Goal: Transaction & Acquisition: Obtain resource

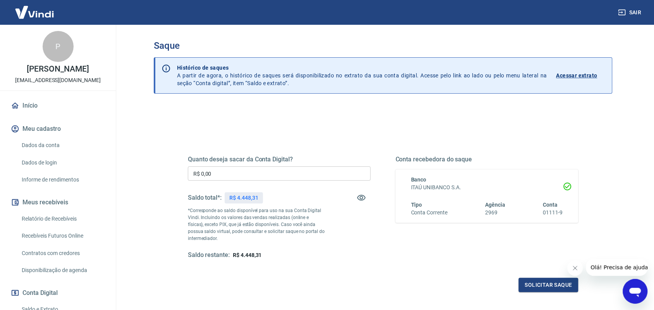
click at [303, 173] on input "R$ 0,00" at bounding box center [279, 174] width 183 height 14
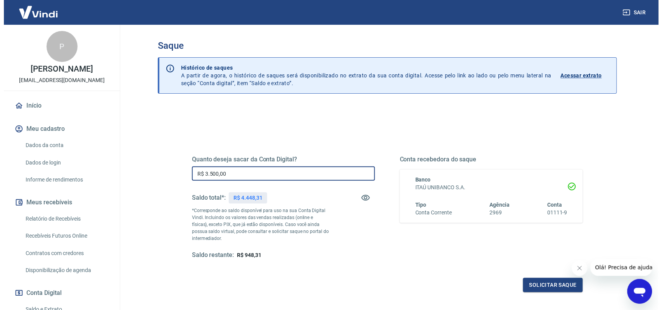
scroll to position [48, 0]
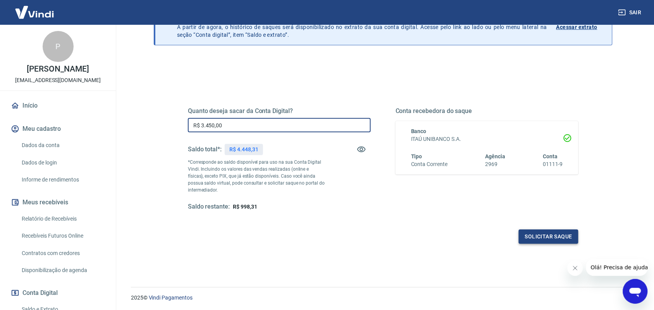
type input "R$ 3.450,00"
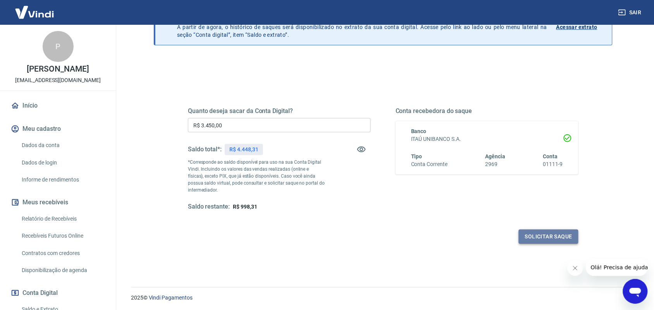
click at [541, 236] on button "Solicitar saque" at bounding box center [549, 237] width 60 height 14
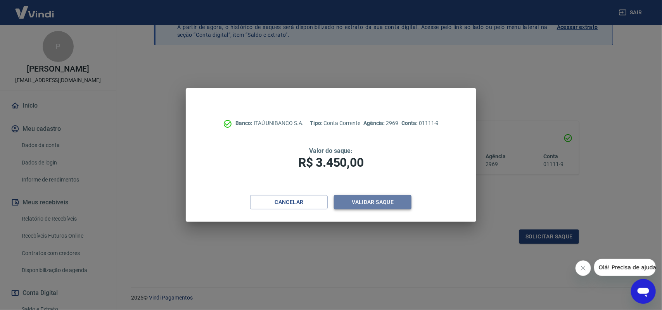
click at [387, 202] on button "Validar saque" at bounding box center [373, 202] width 78 height 14
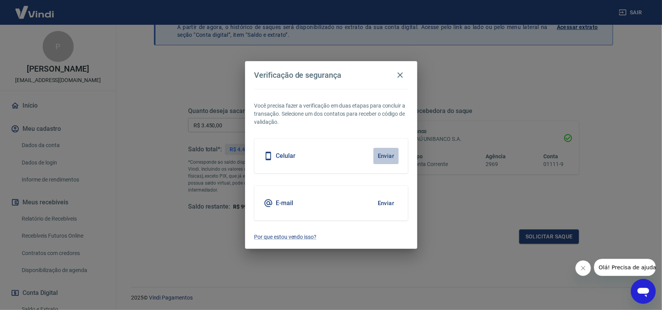
click at [388, 152] on button "Enviar" at bounding box center [385, 156] width 25 height 16
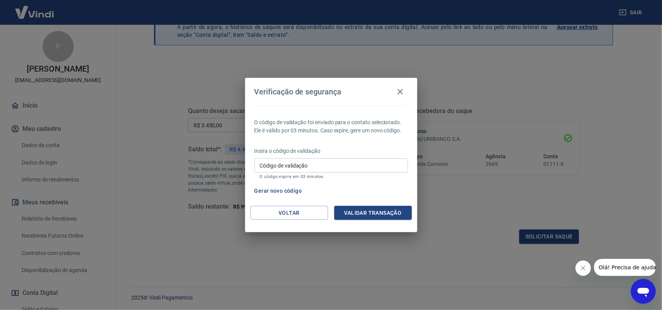
click at [337, 165] on input "Código de validação" at bounding box center [330, 165] width 153 height 14
click at [289, 210] on button "Voltar" at bounding box center [289, 213] width 78 height 14
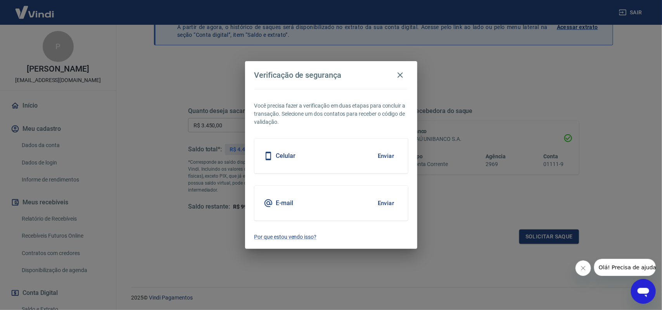
click at [386, 203] on button "Enviar" at bounding box center [385, 203] width 25 height 16
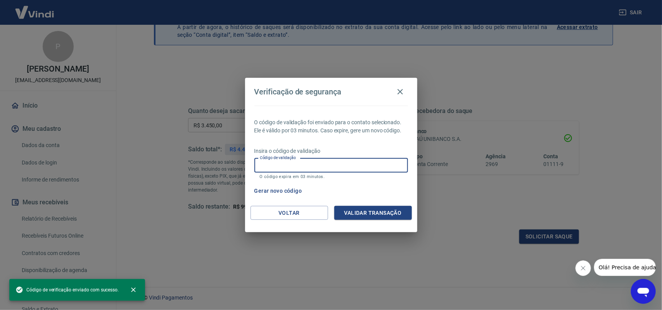
click at [331, 165] on input "Código de validação" at bounding box center [330, 165] width 153 height 14
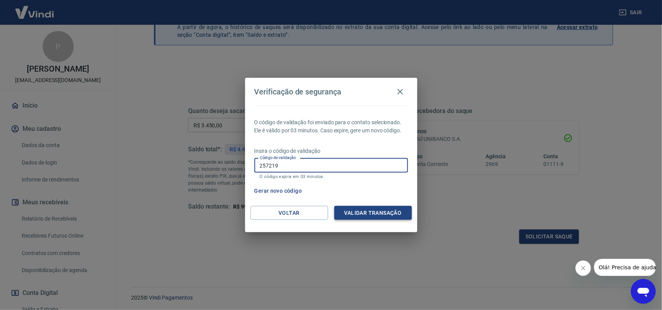
type input "257219"
click at [369, 210] on button "Validar transação" at bounding box center [373, 213] width 78 height 14
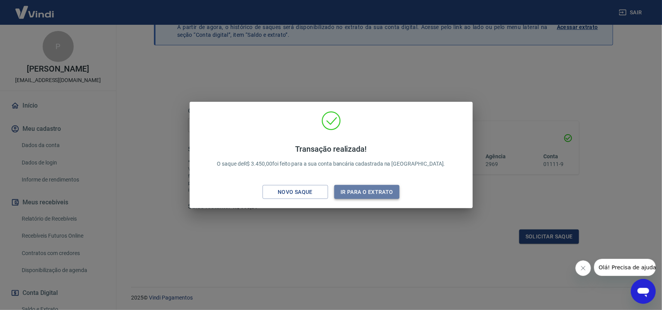
click at [365, 188] on button "Ir para o extrato" at bounding box center [366, 192] width 65 height 14
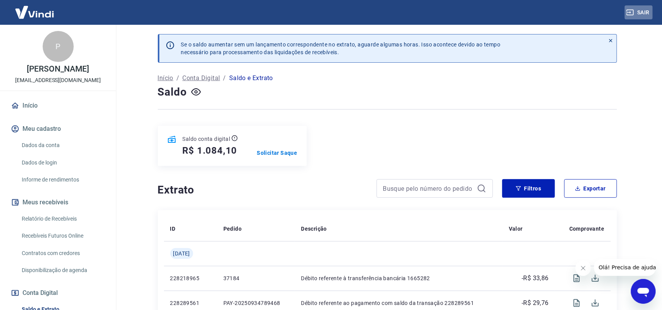
click at [643, 10] on button "Sair" at bounding box center [638, 12] width 28 height 14
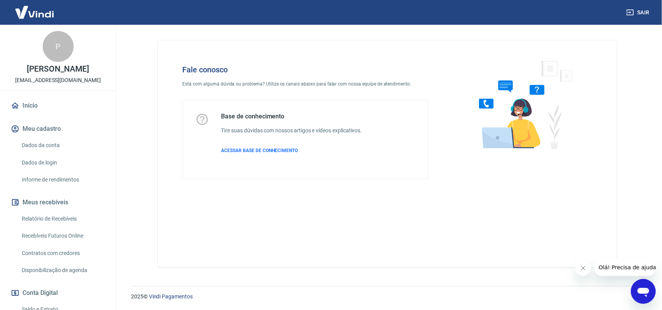
click at [639, 282] on div "Abrir janela de mensagens" at bounding box center [642, 291] width 23 height 23
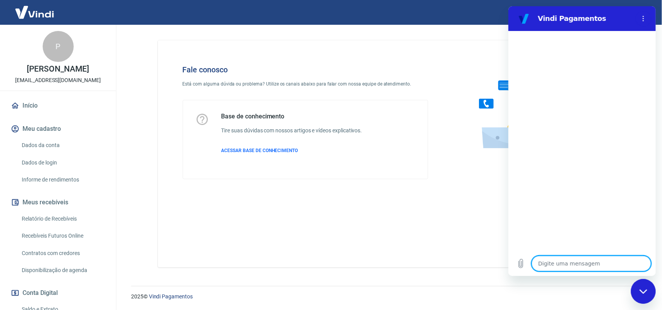
type textarea "v"
type textarea "x"
type textarea "b"
type textarea "x"
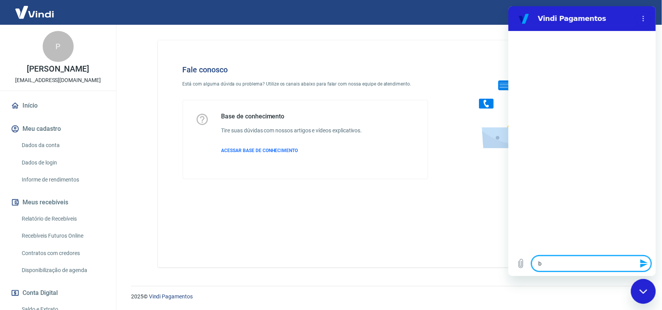
type textarea "bo"
type textarea "x"
type textarea "boa"
type textarea "x"
type textarea "boa"
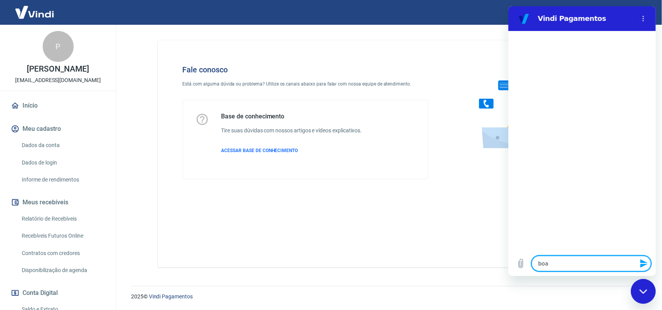
type textarea "x"
type textarea "boa t"
type textarea "x"
type textarea "boa ta"
type textarea "x"
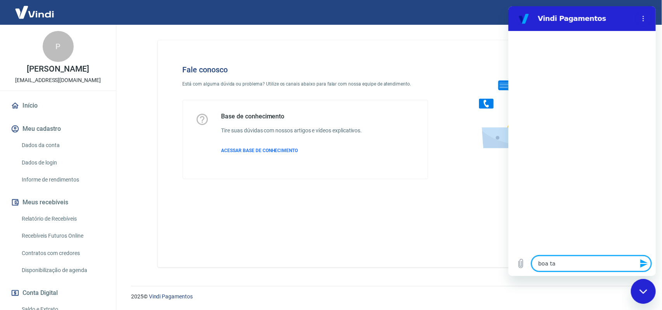
type textarea "boa tar"
type textarea "x"
type textarea "boa tars"
type textarea "x"
type textarea "boa tarse"
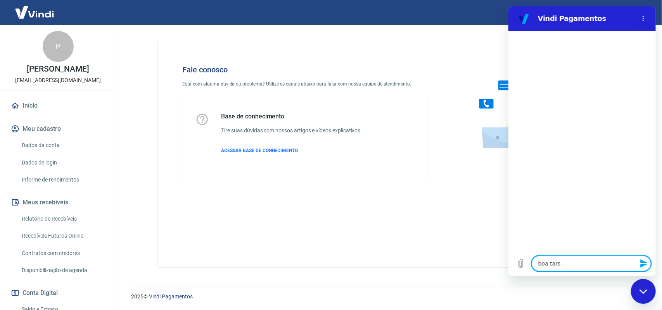
type textarea "x"
type textarea "boa tars"
type textarea "x"
type textarea "boa tar"
type textarea "x"
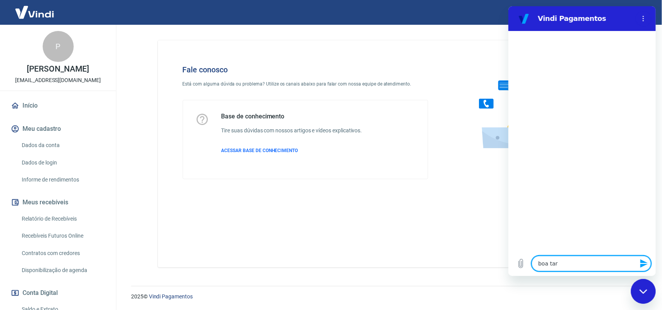
type textarea "boa tard"
type textarea "x"
type textarea "boa tarde"
type textarea "x"
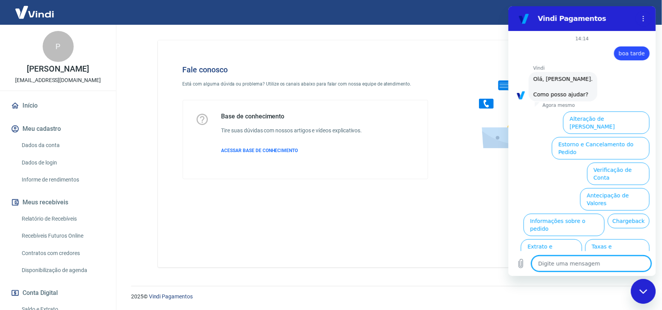
scroll to position [20, 0]
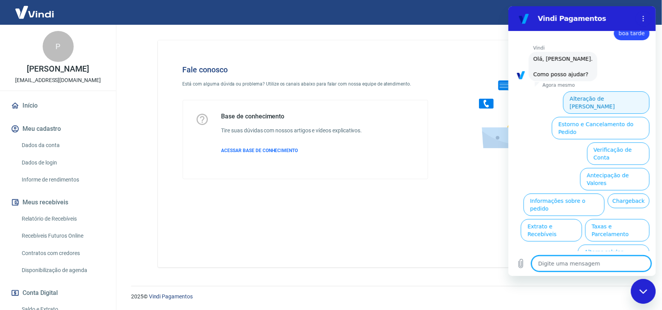
click at [621, 98] on button "Alteração de [PERSON_NAME]" at bounding box center [605, 102] width 86 height 22
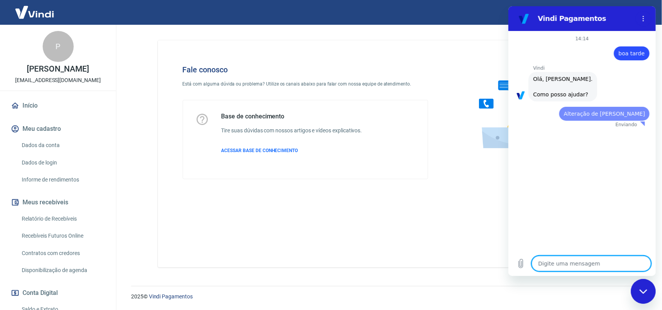
scroll to position [0, 0]
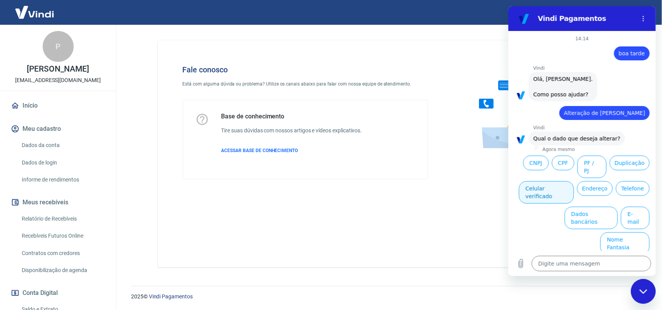
click at [544, 181] on button "Celular verificado" at bounding box center [545, 192] width 55 height 22
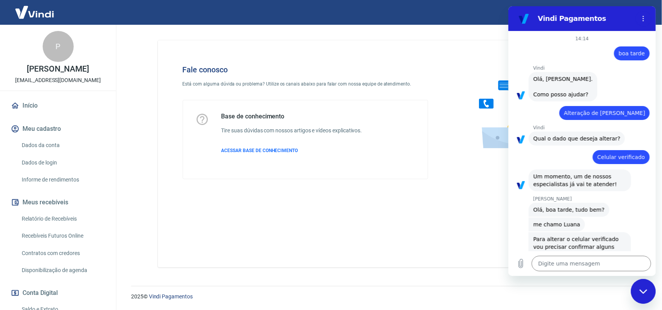
type textarea "x"
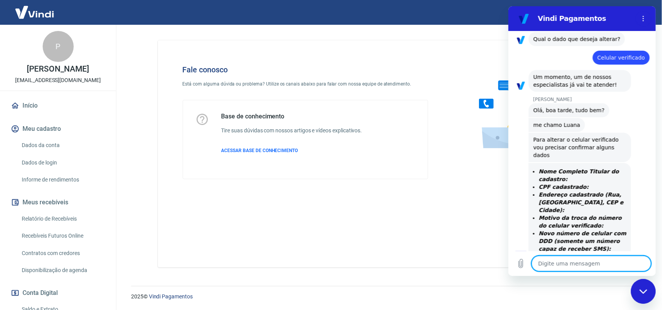
scroll to position [105, 0]
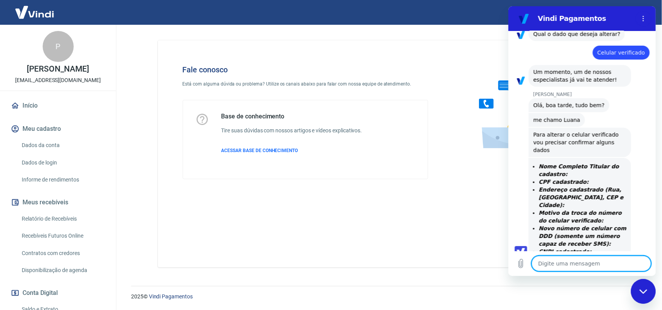
click at [564, 263] on textarea at bounding box center [590, 264] width 119 height 16
type textarea "C"
type textarea "x"
type textarea "CA"
type textarea "x"
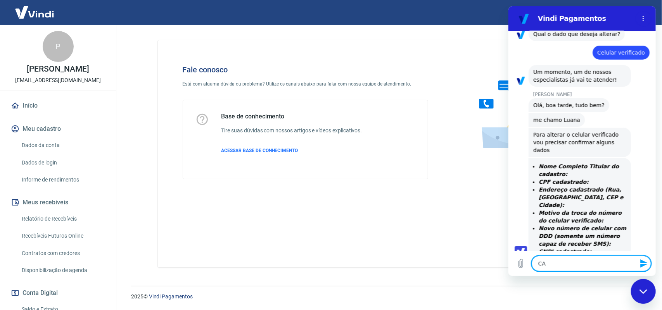
type textarea "CAR"
type textarea "x"
type textarea "[PERSON_NAME]"
type textarea "x"
type textarea "[PERSON_NAME]"
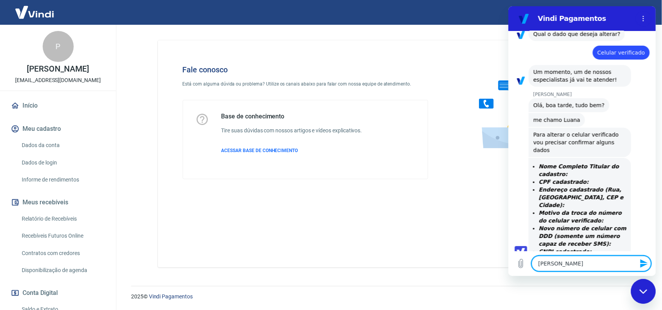
type textarea "x"
type textarea "[PERSON_NAME]"
type textarea "x"
type textarea "[PERSON_NAME]"
type textarea "x"
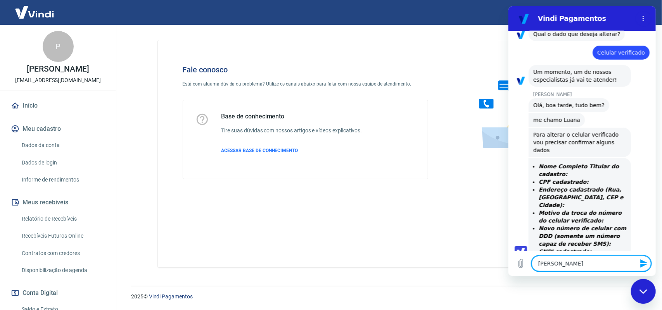
type textarea "[PERSON_NAME]"
type textarea "x"
type textarea "[PERSON_NAME]"
type textarea "x"
type textarea "[PERSON_NAME]"
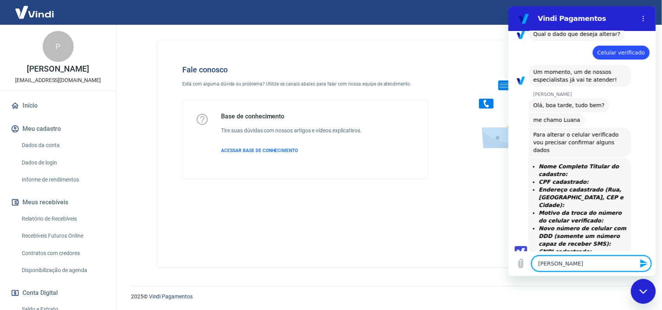
type textarea "x"
type textarea "[PERSON_NAME]"
type textarea "x"
type textarea "[PERSON_NAME]"
type textarea "x"
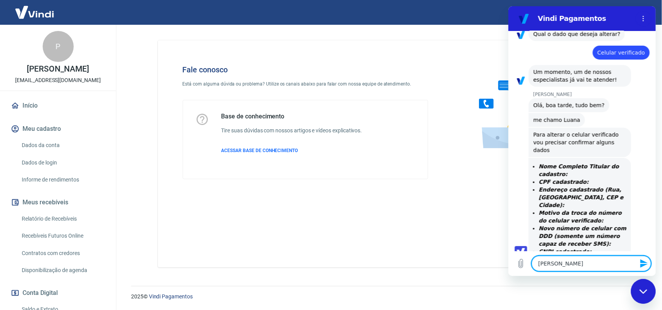
type textarea "[PERSON_NAME]"
type textarea "x"
type textarea "[PERSON_NAME]"
type textarea "x"
type textarea "[PERSON_NAME]"
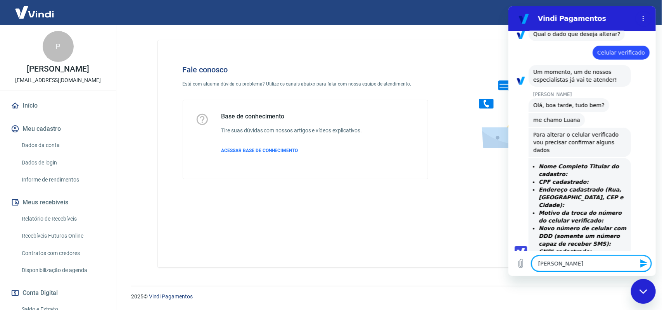
type textarea "x"
type textarea "[PERSON_NAME]"
type textarea "x"
type textarea "[PERSON_NAME]"
type textarea "x"
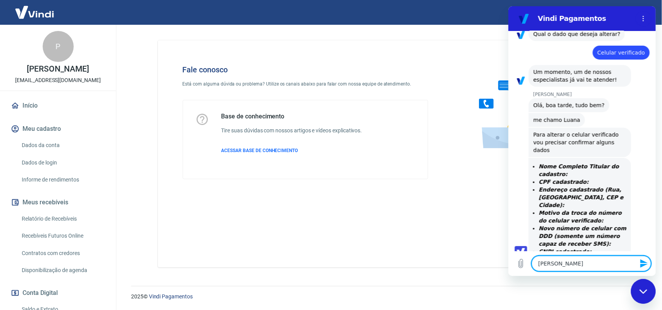
type textarea "[PERSON_NAME]"
type textarea "x"
type textarea "[PERSON_NAME] ROLE"
type textarea "x"
type textarea "[PERSON_NAME]"
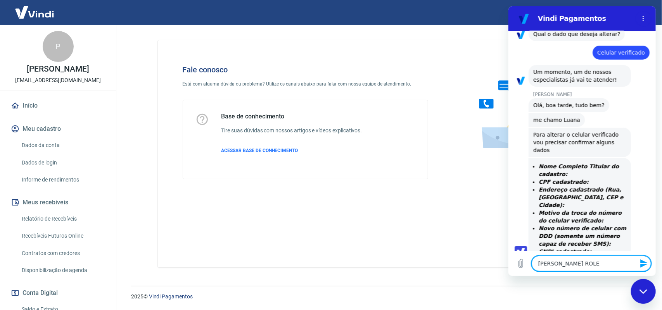
type textarea "x"
type textarea "[PERSON_NAME]"
type textarea "x"
type textarea "[PERSON_NAME]"
type textarea "x"
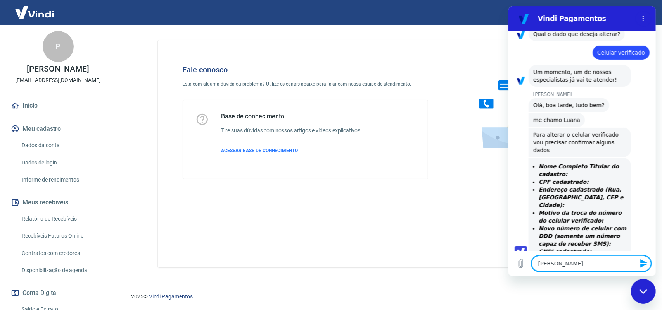
type textarea "[PERSON_NAME]"
type textarea "x"
type textarea "[PERSON_NAME]"
type textarea "x"
type textarea "[PERSON_NAME]"
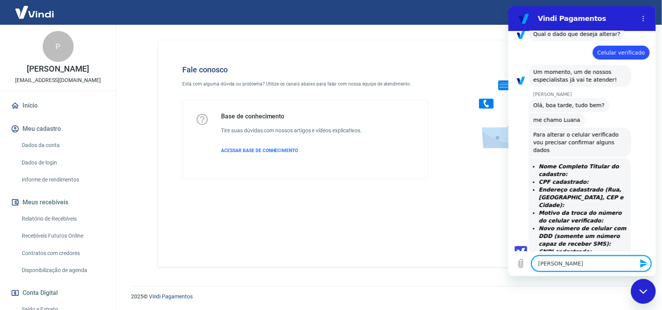
type textarea "x"
type textarea "[PERSON_NAME] 0"
type textarea "x"
type textarea "[PERSON_NAME] 04"
type textarea "x"
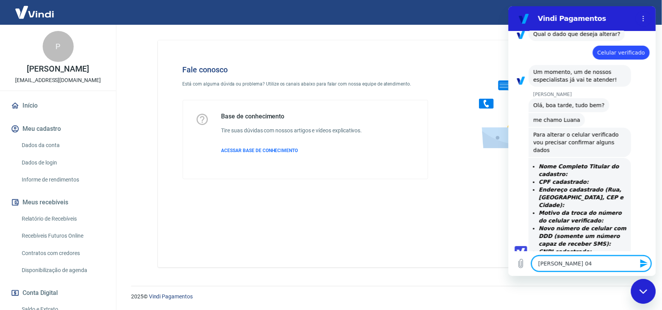
type textarea "[PERSON_NAME] 046"
type textarea "x"
type textarea "[PERSON_NAME] 0462"
type textarea "x"
type textarea "[PERSON_NAME] 04620"
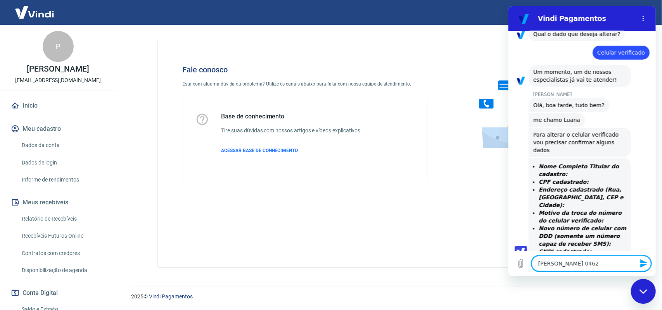
type textarea "x"
type textarea "[PERSON_NAME] 046200"
type textarea "x"
type textarea "[PERSON_NAME] 0462007"
type textarea "x"
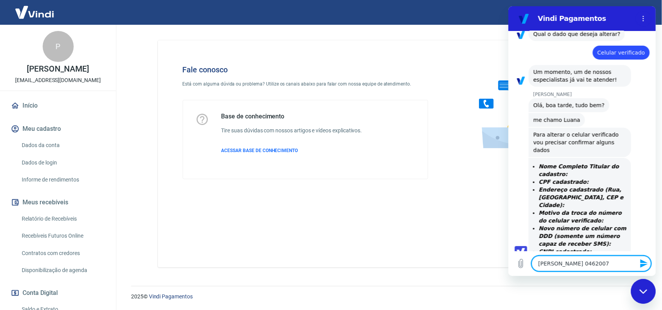
type textarea "[PERSON_NAME] 04620070"
type textarea "x"
type textarea "[PERSON_NAME] 046200708"
type textarea "x"
type textarea "[PERSON_NAME] 0462007081"
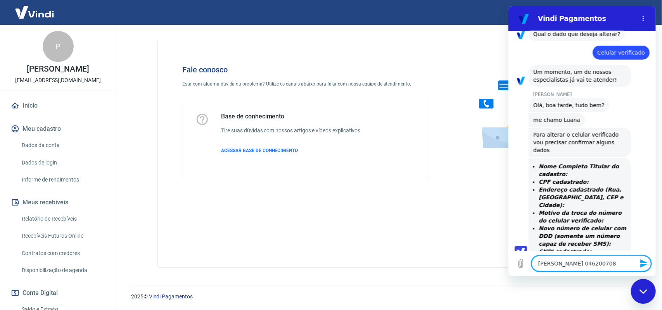
type textarea "x"
type textarea "[PERSON_NAME] 04620070815"
type textarea "x"
type textarea "[PERSON_NAME] 04620070815"
type textarea "x"
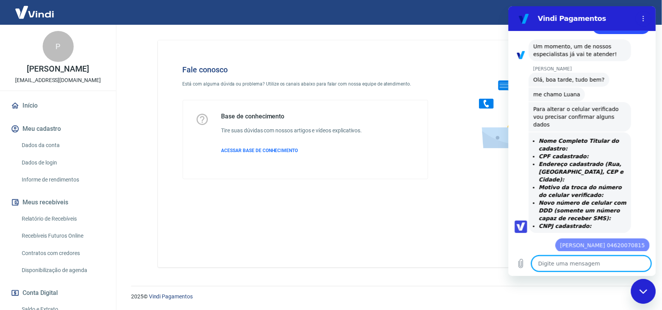
type textarea "x"
type textarea "R"
type textarea "x"
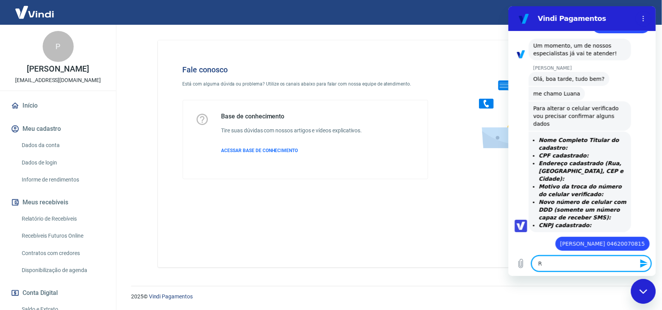
type textarea "RU"
type textarea "x"
type textarea "RUA"
type textarea "x"
type textarea "RUA"
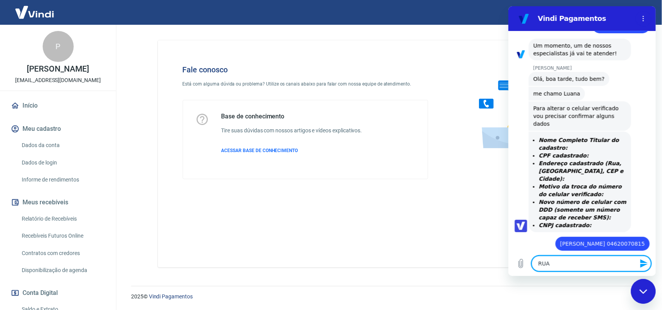
type textarea "x"
type textarea "RUA S"
type textarea "x"
type textarea "RUA SA"
type textarea "x"
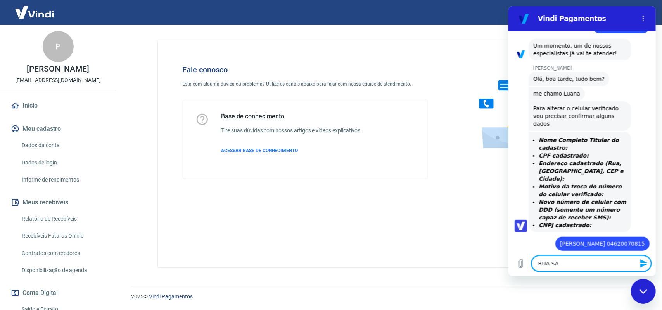
type textarea "[GEOGRAPHIC_DATA]"
type textarea "x"
type textarea "RUA SAOC"
type textarea "x"
type textarea "RUA SAOCA"
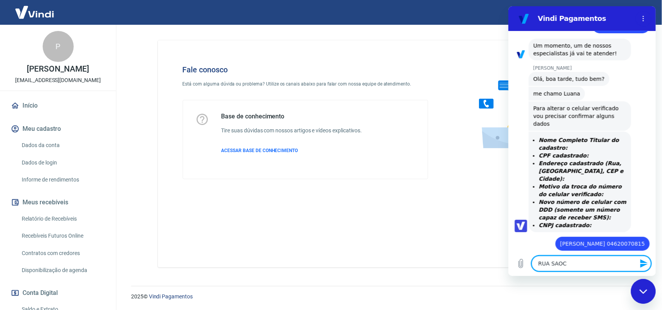
type textarea "x"
type textarea "RUA SAOCA"
type textarea "x"
type textarea "RUA SAOCA E"
type textarea "x"
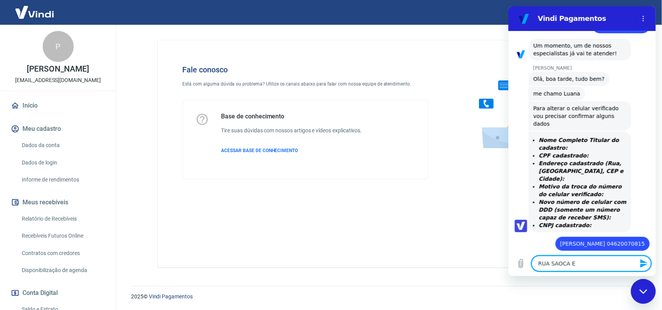
type textarea "RUA SAOCA"
type textarea "x"
type textarea "RUA SAOCA"
type textarea "x"
type textarea "RUA SAOC"
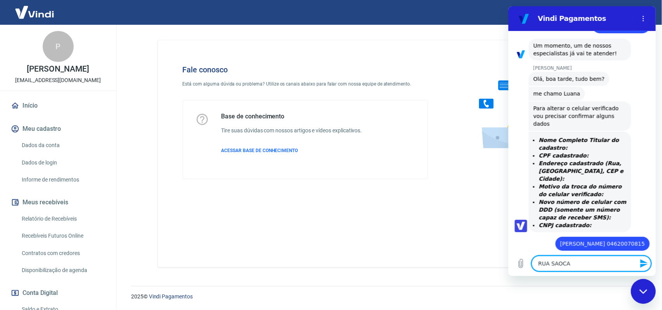
type textarea "x"
type textarea "[GEOGRAPHIC_DATA]"
type textarea "x"
type textarea "[GEOGRAPHIC_DATA]"
type textarea "x"
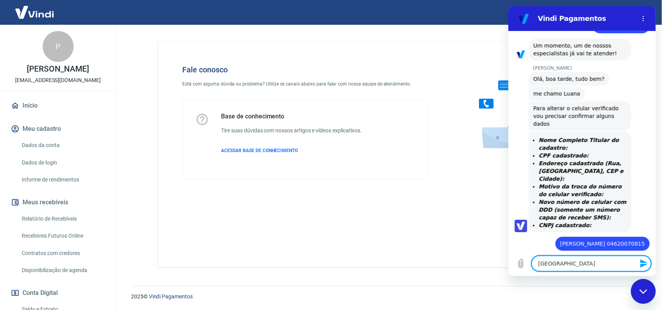
type textarea "RUA SAO C"
type textarea "x"
type textarea "RUA SAO CS"
type textarea "x"
type textarea "RUA SAO C"
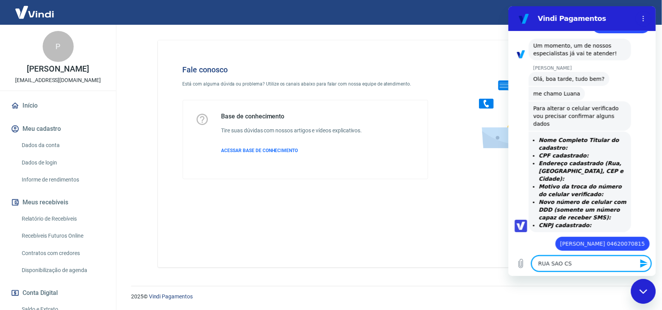
type textarea "x"
type textarea "[GEOGRAPHIC_DATA]"
type textarea "x"
type textarea "RUA SAO CAE"
type textarea "x"
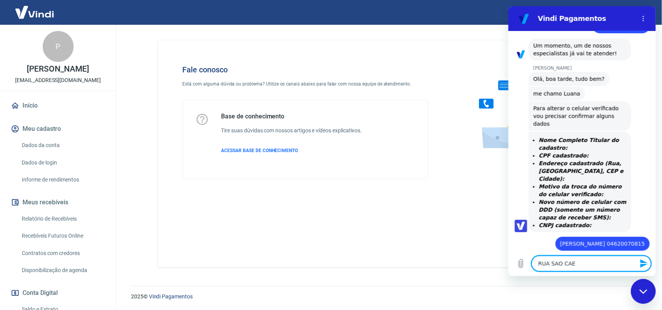
type textarea "RUA SAO CAET"
type textarea "x"
type textarea "RUA SAO CAETA"
type textarea "x"
type textarea "RUA SAO CAETAN"
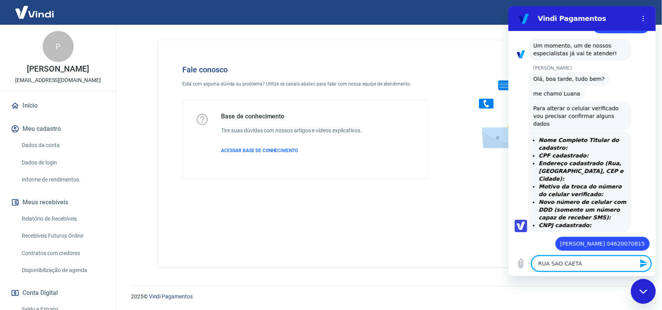
type textarea "x"
type textarea "RUA SAO CAETANO"
type textarea "x"
type textarea "RUA SAO CAETANO"
type textarea "x"
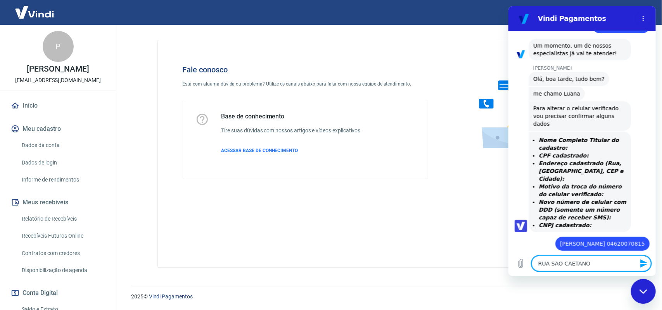
type textarea "[STREET_ADDRESS]"
type textarea "x"
type textarea "[STREET_ADDRESS]"
type textarea "x"
type textarea "[STREET_ADDRESS]"
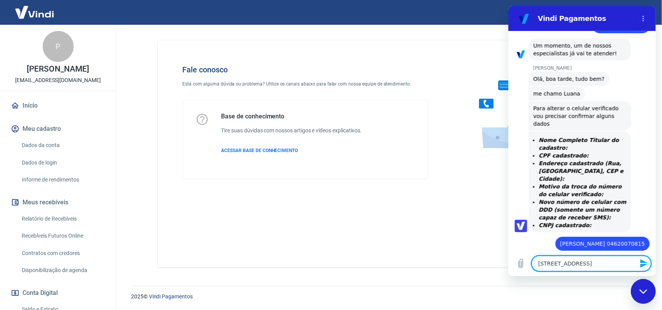
type textarea "x"
type textarea "[STREET_ADDRESS]"
type textarea "x"
type textarea "[STREET_ADDRESS]"
type textarea "x"
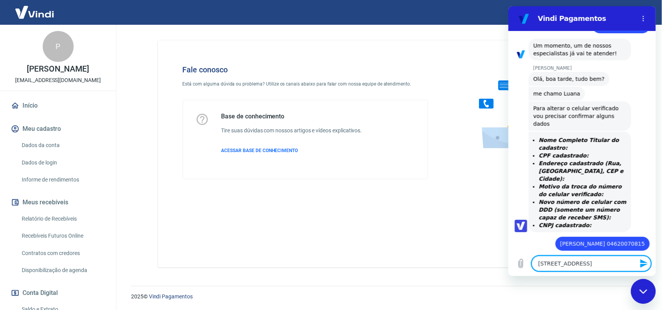
type textarea "[STREET_ADDRESS]"
type textarea "x"
type textarea "[STREET_ADDRESS] LUZ"
type textarea "x"
type textarea "[STREET_ADDRESS] LUZ"
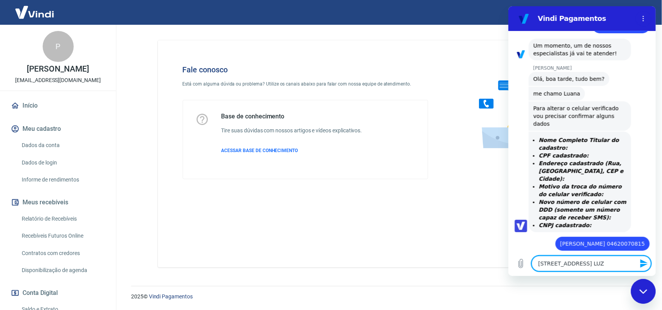
type textarea "x"
type textarea "[STREET_ADDRESS]"
type textarea "x"
type textarea "[STREET_ADDRESS]"
type textarea "x"
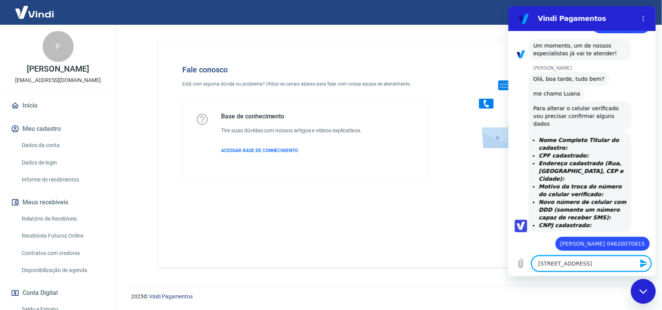
type textarea "[STREET_ADDRESS]"
type textarea "x"
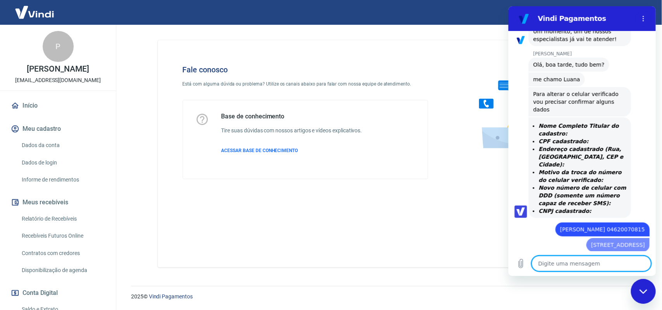
type textarea "x"
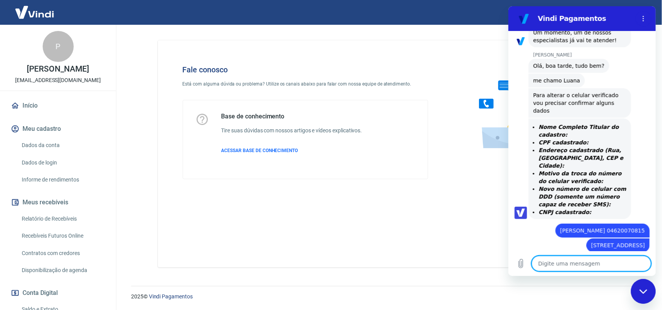
scroll to position [146, 0]
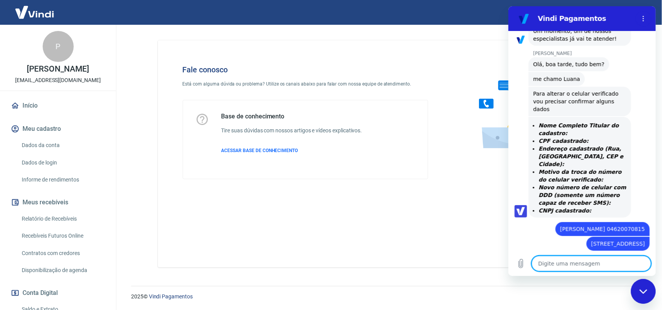
type textarea "N"
type textarea "x"
type textarea "NA"
type textarea "x"
type textarea "NAO"
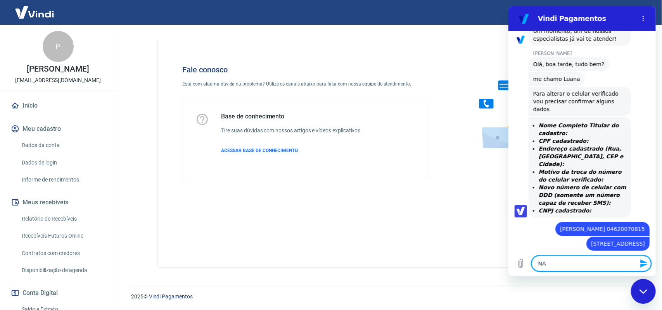
type textarea "x"
type textarea "NAO"
type textarea "x"
type textarea "[PERSON_NAME]"
type textarea "x"
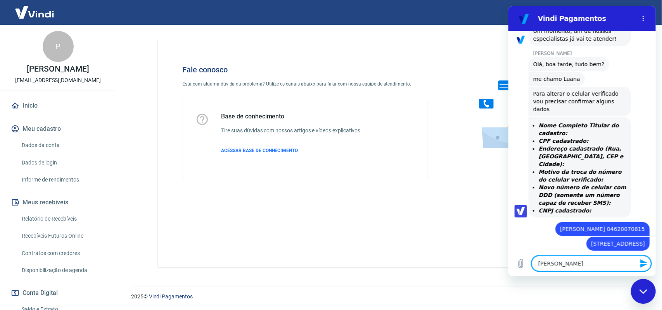
type textarea "NAO VE"
type textarea "x"
type textarea "[PERSON_NAME]"
type textarea "x"
type textarea "[PERSON_NAME]"
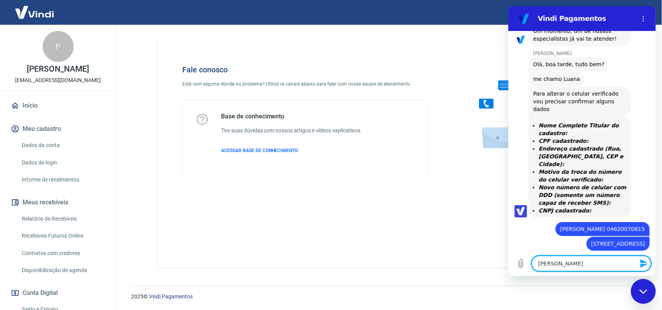
type textarea "x"
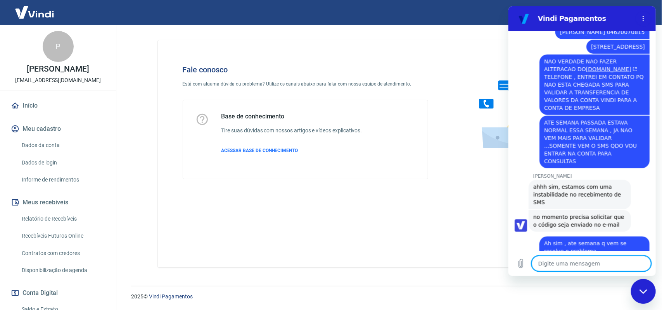
scroll to position [365, 0]
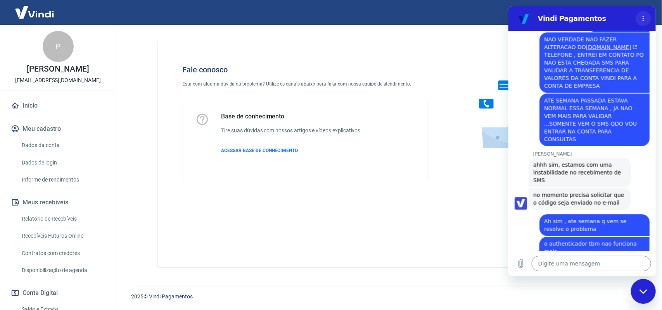
click at [643, 13] on button "Menu de opções" at bounding box center [643, 19] width 16 height 16
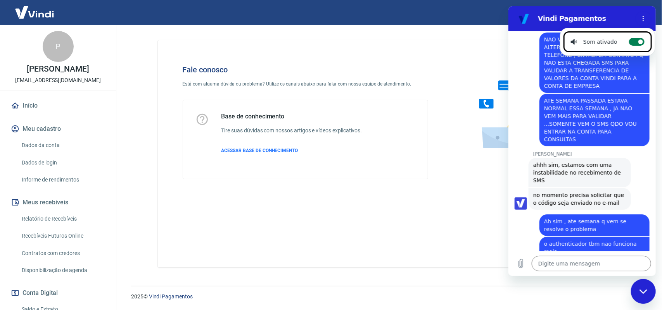
click at [628, 41] on label "Alternar notificações sonoras" at bounding box center [636, 42] width 16 height 8
click at [628, 41] on input "Alternar notificações sonoras" at bounding box center [636, 42] width 16 height 8
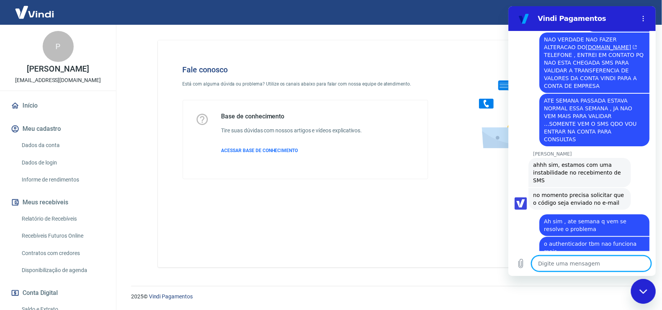
click at [565, 269] on textarea at bounding box center [590, 264] width 119 height 16
click at [643, 292] on icon "Fechar janela de mensagens" at bounding box center [642, 291] width 8 height 4
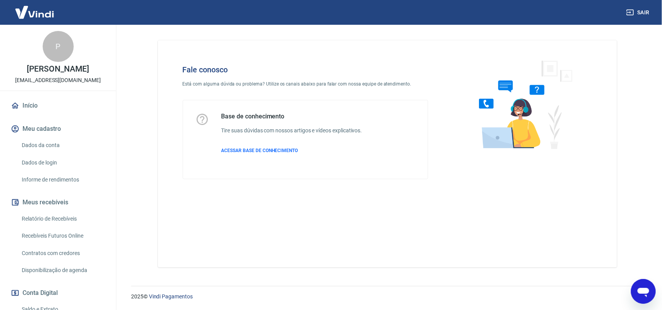
click at [643, 289] on icon "Abrir janela de mensagens" at bounding box center [643, 292] width 12 height 9
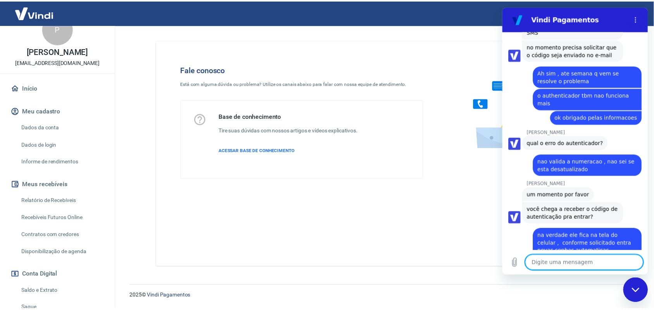
scroll to position [0, 0]
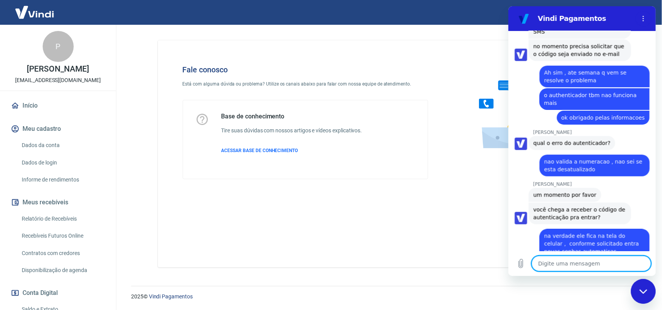
click at [32, 107] on link "Início" at bounding box center [57, 105] width 97 height 17
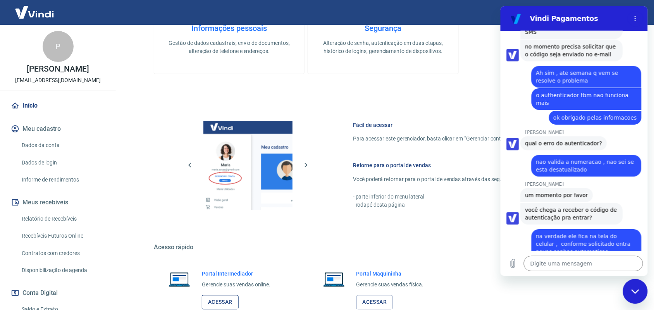
scroll to position [354, 0]
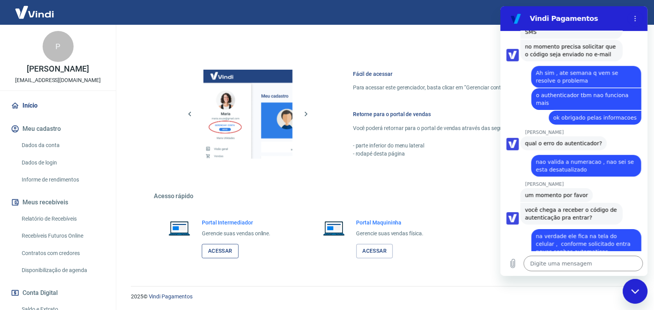
click at [220, 254] on link "Acessar" at bounding box center [220, 252] width 37 height 14
click at [562, 264] on textarea at bounding box center [583, 264] width 119 height 16
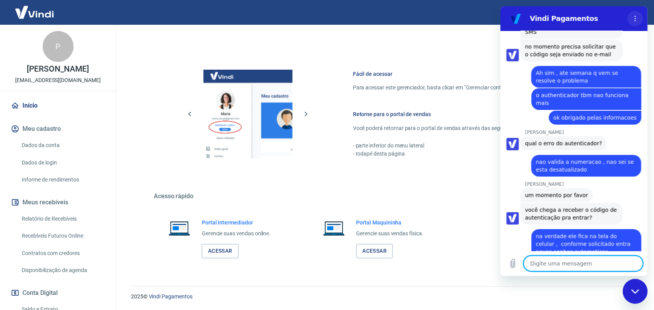
click at [633, 21] on icon "Menu de opções" at bounding box center [635, 19] width 6 height 6
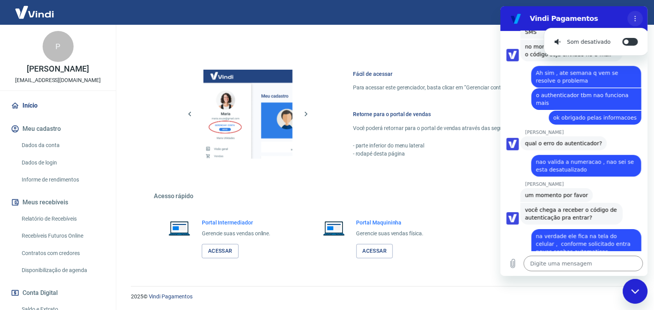
click at [633, 21] on icon "Menu de opções" at bounding box center [635, 19] width 6 height 6
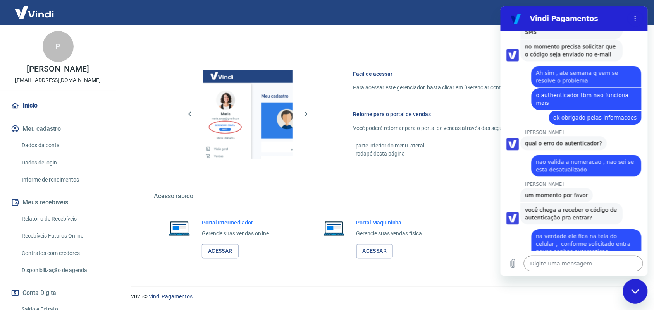
click at [631, 288] on div "Fechar janela de mensagens" at bounding box center [635, 291] width 23 height 23
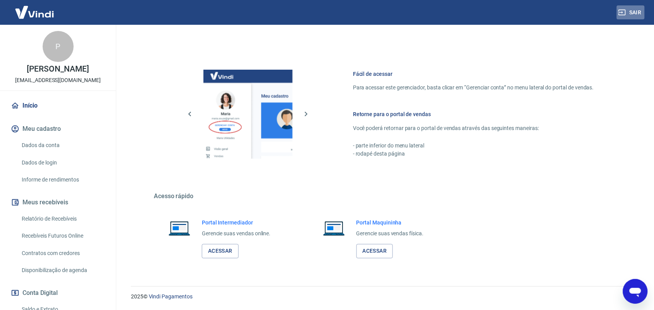
click at [640, 12] on button "Sair" at bounding box center [631, 12] width 28 height 14
